Goal: Transaction & Acquisition: Purchase product/service

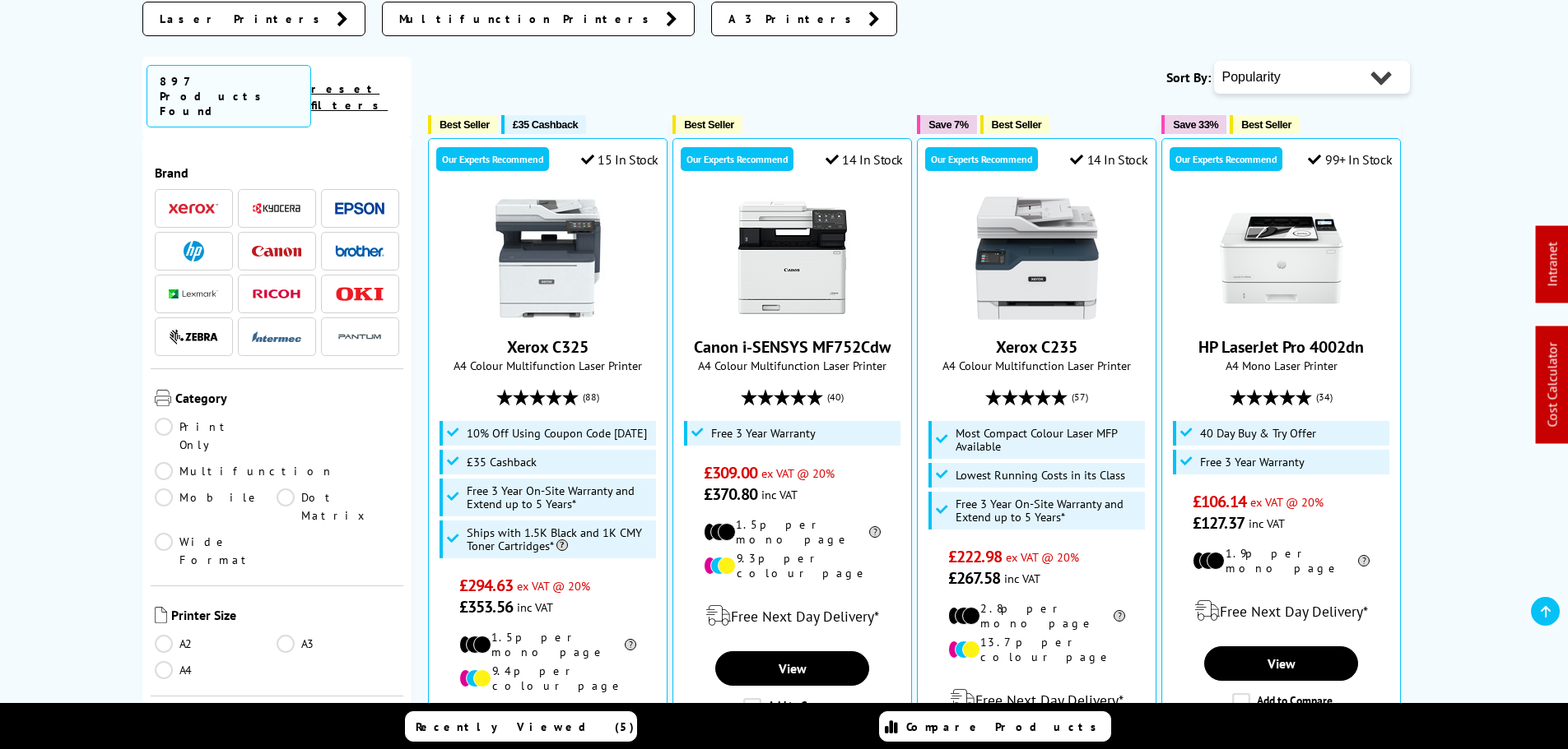
click at [284, 635] on link "A3" at bounding box center [338, 645] width 123 height 18
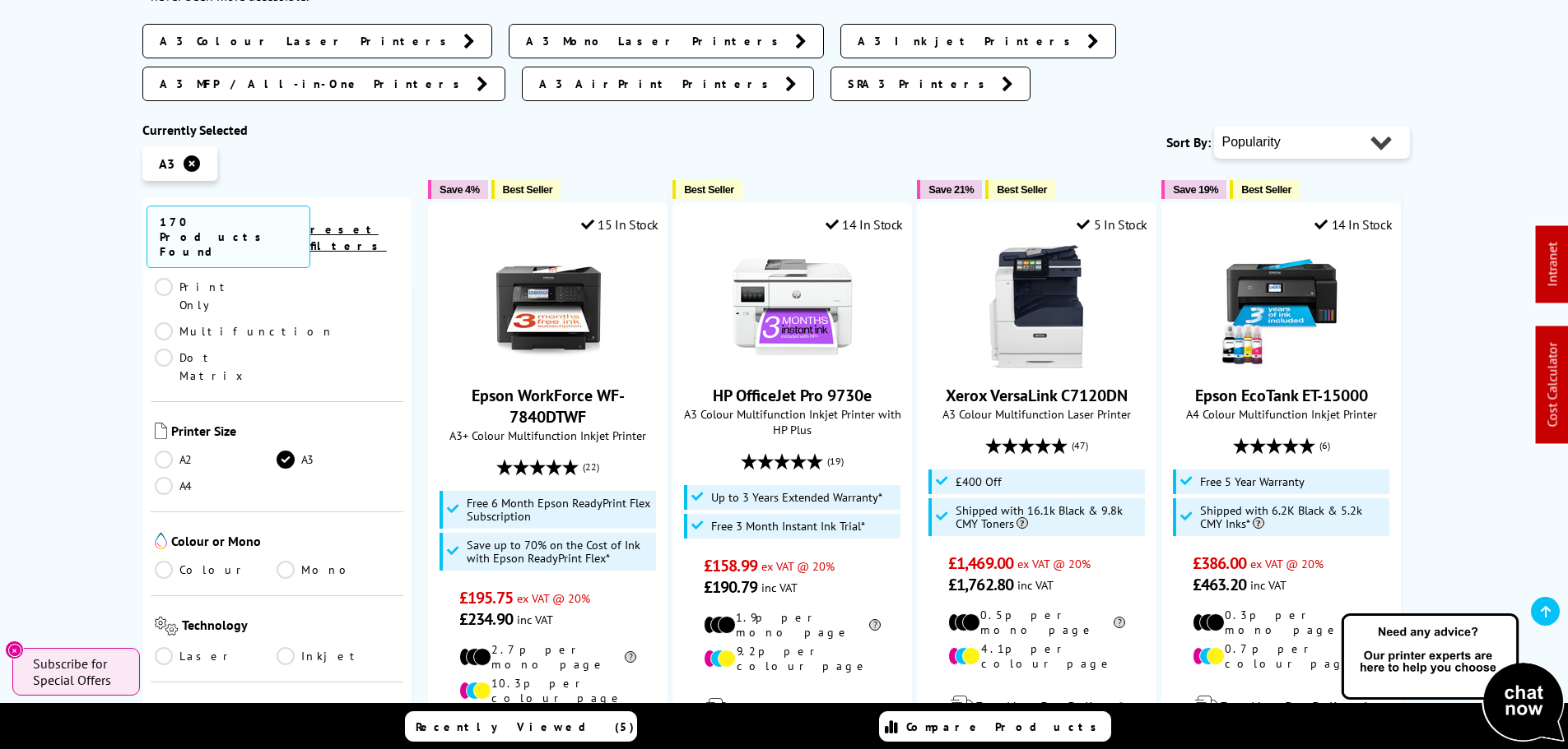
scroll to position [247, 0]
click at [284, 638] on link "Inkjet" at bounding box center [338, 647] width 123 height 18
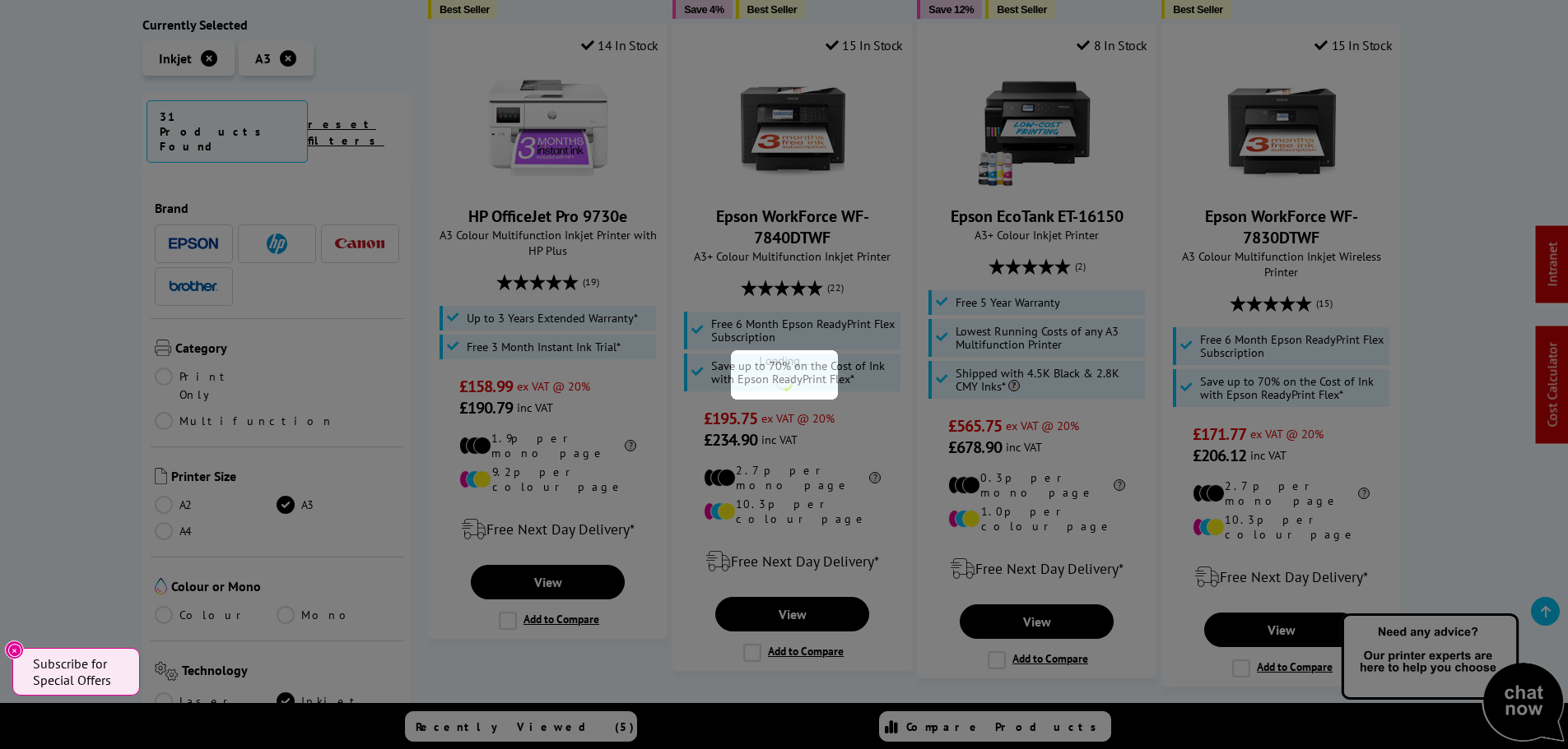
scroll to position [247, 0]
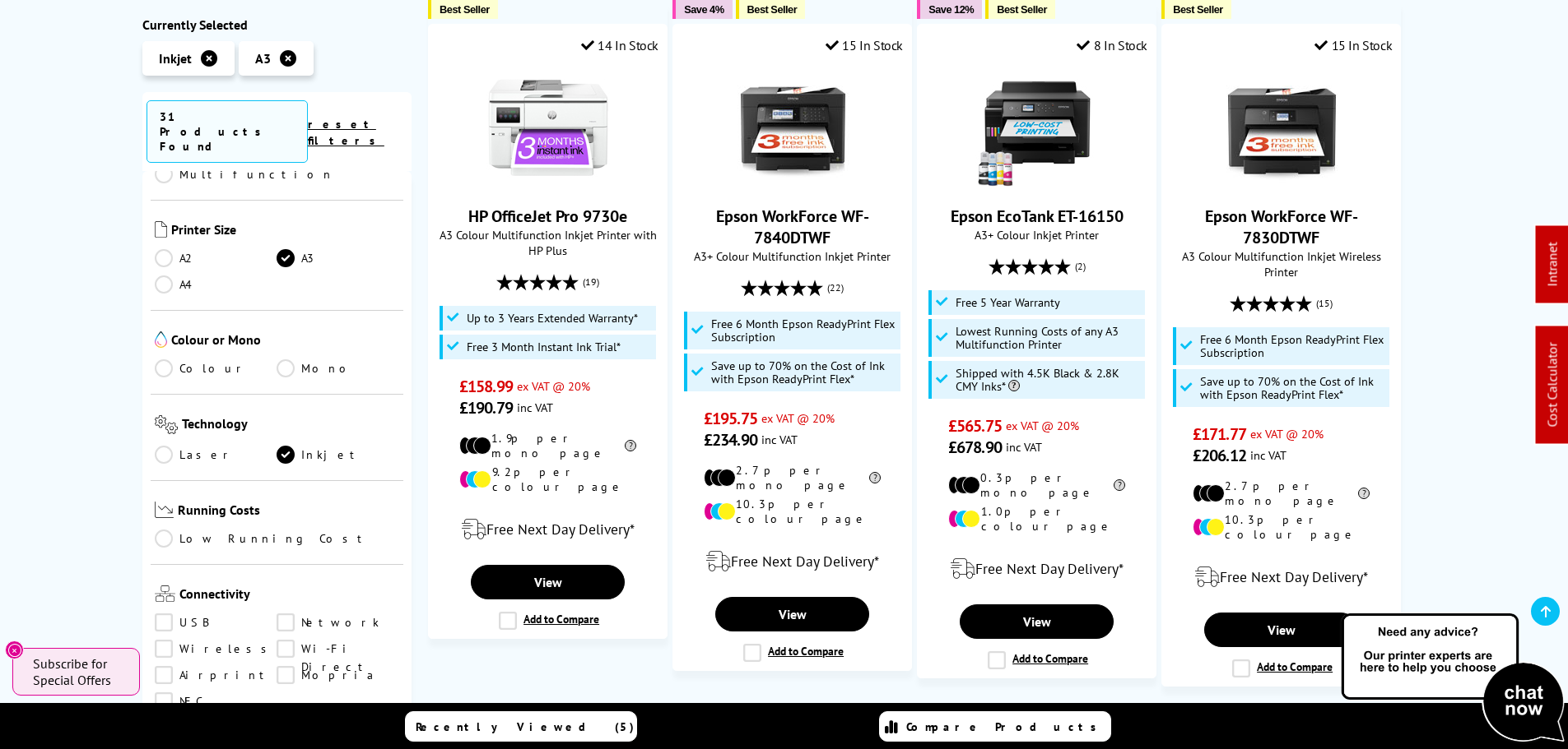
click at [160, 360] on link "Colour" at bounding box center [216, 369] width 123 height 18
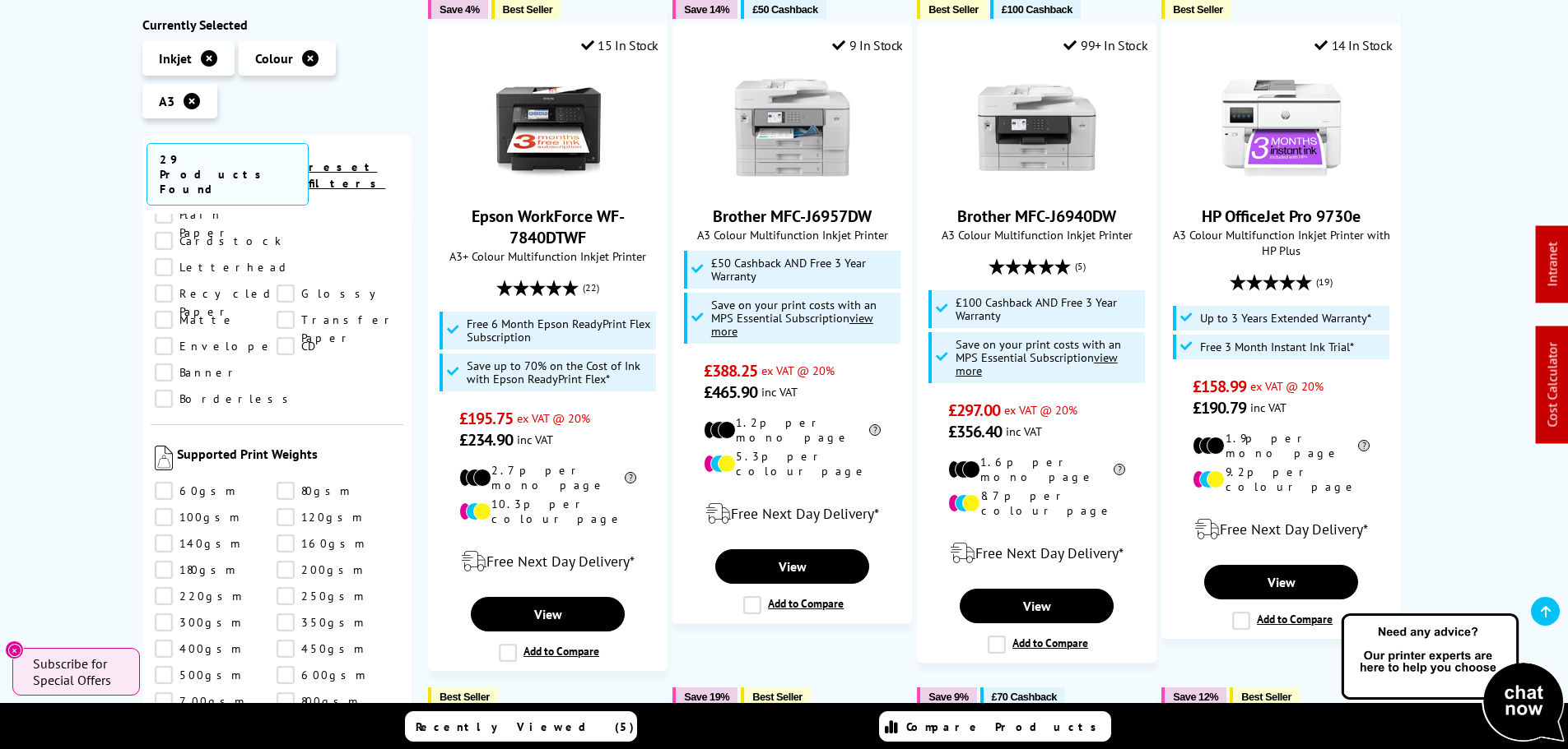
scroll to position [1810, 0]
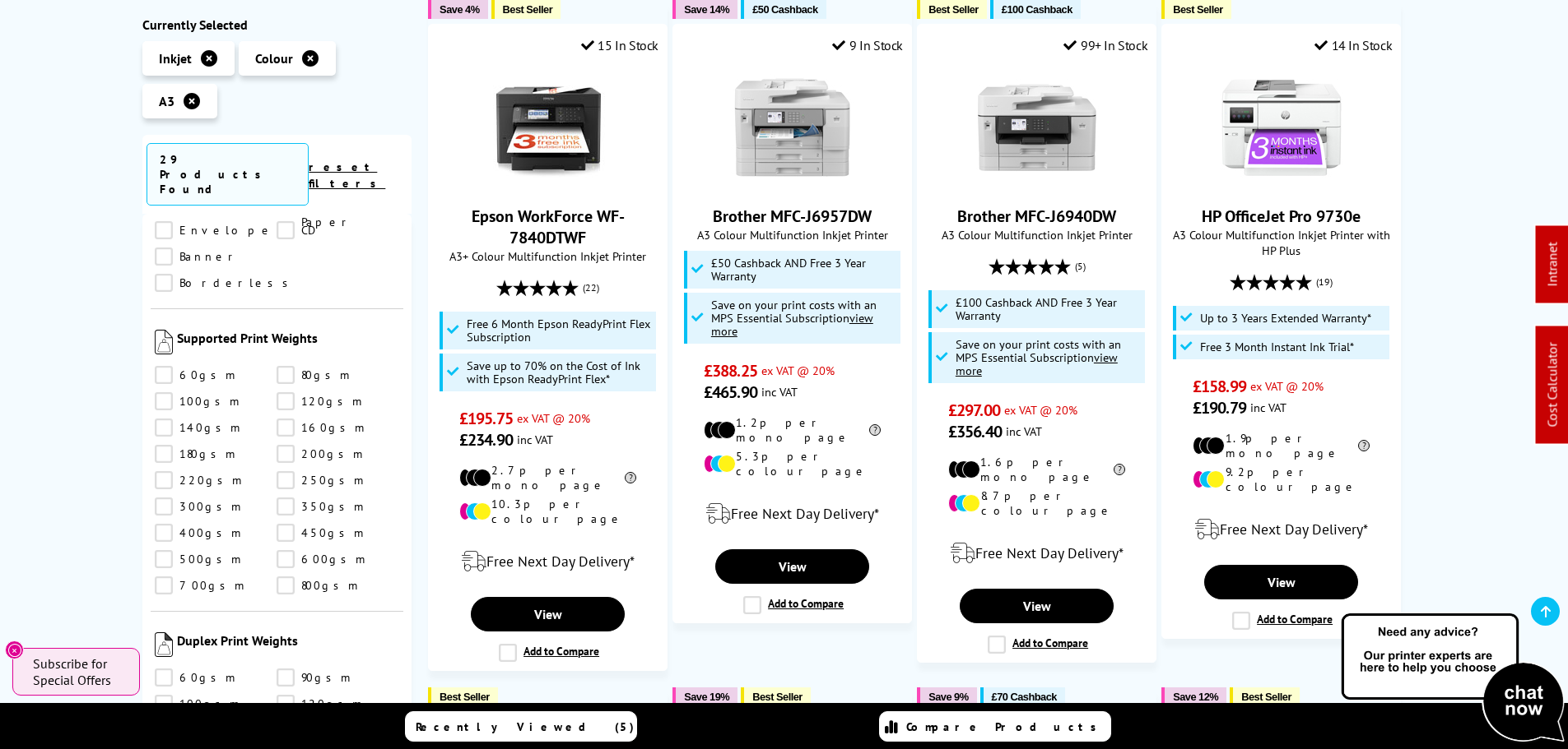
click at [160, 497] on link "300gsm" at bounding box center [216, 507] width 123 height 18
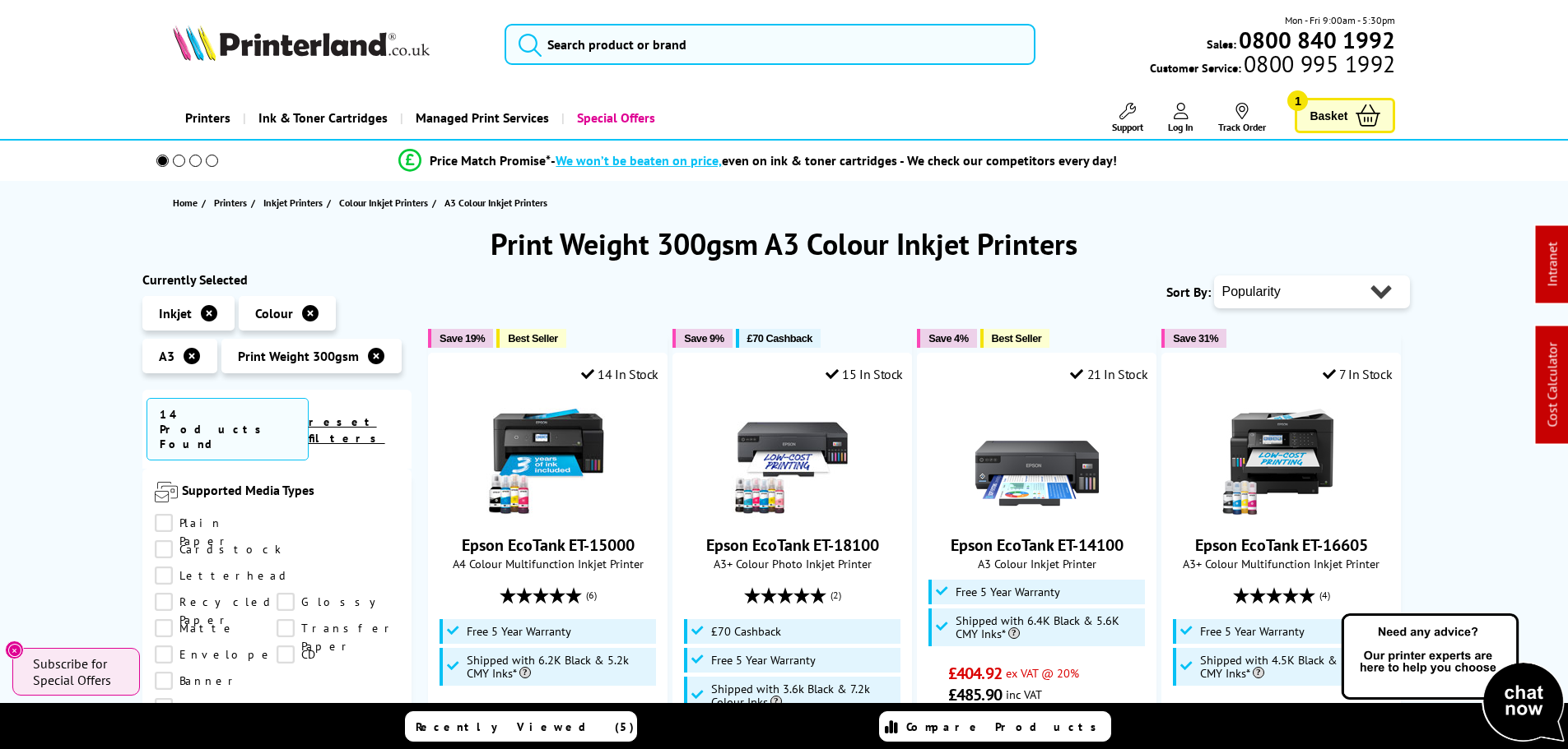
click at [328, 46] on img at bounding box center [302, 43] width 257 height 36
